Goal: Information Seeking & Learning: Understand process/instructions

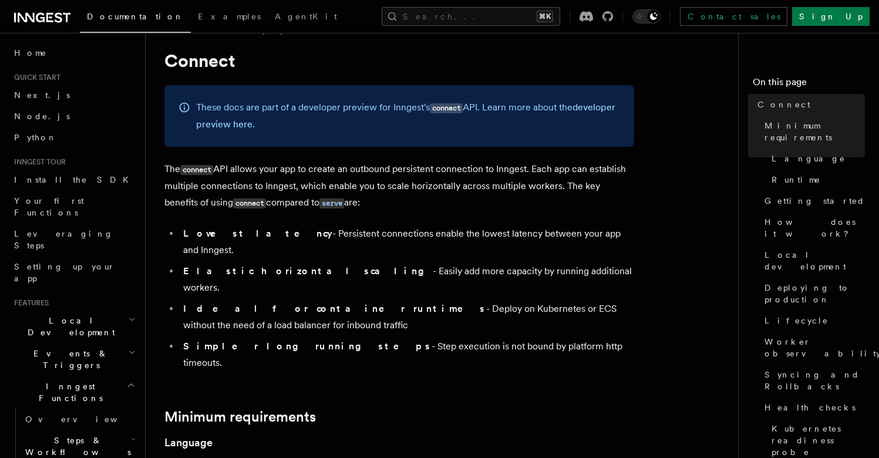
scroll to position [65, 0]
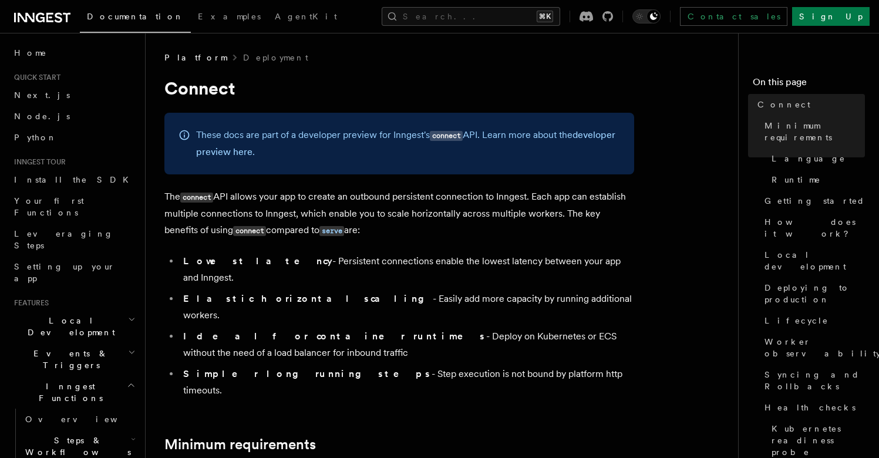
drag, startPoint x: 344, startPoint y: 68, endPoint x: 363, endPoint y: 49, distance: 26.6
